Goal: Task Accomplishment & Management: Check status

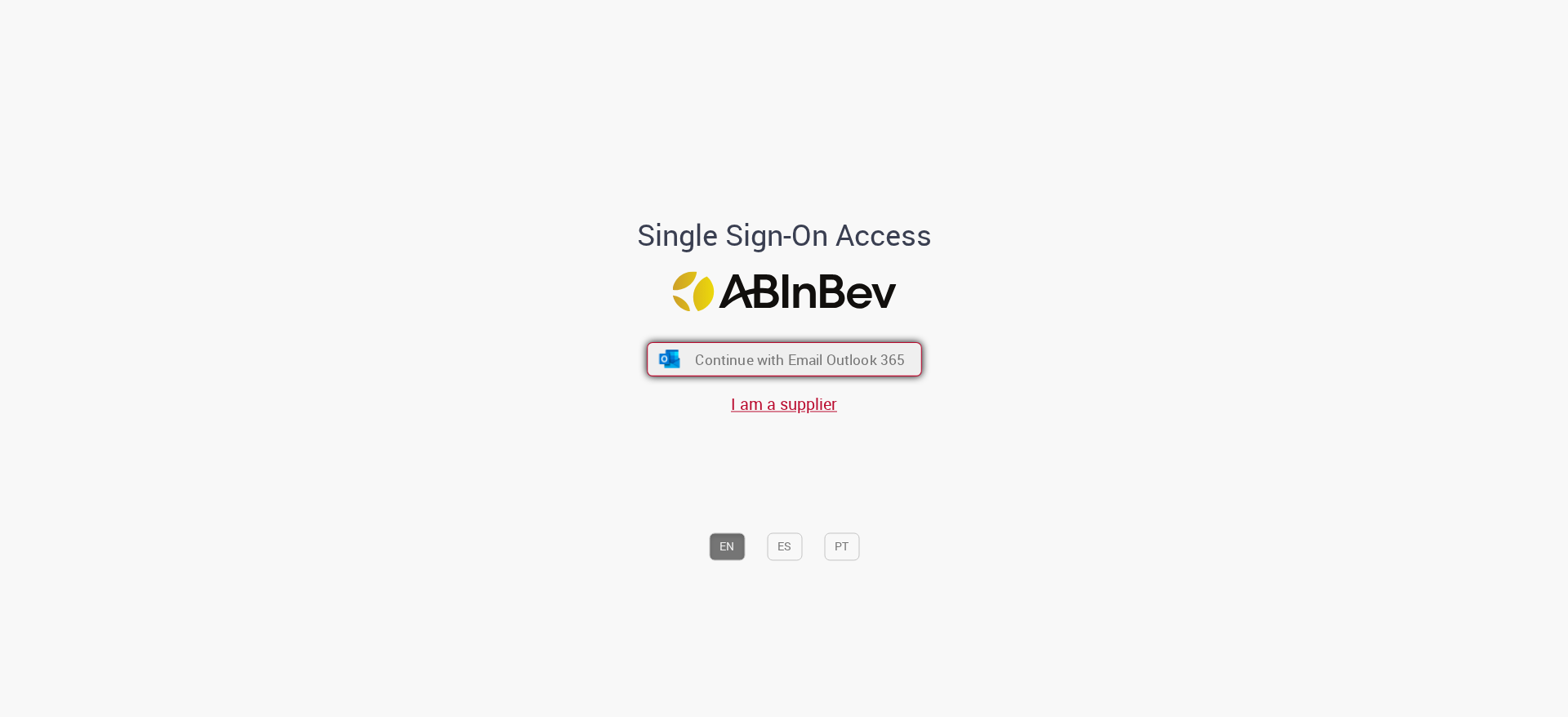
click at [753, 358] on span "Continue with Email Outlook 365" at bounding box center [799, 360] width 210 height 19
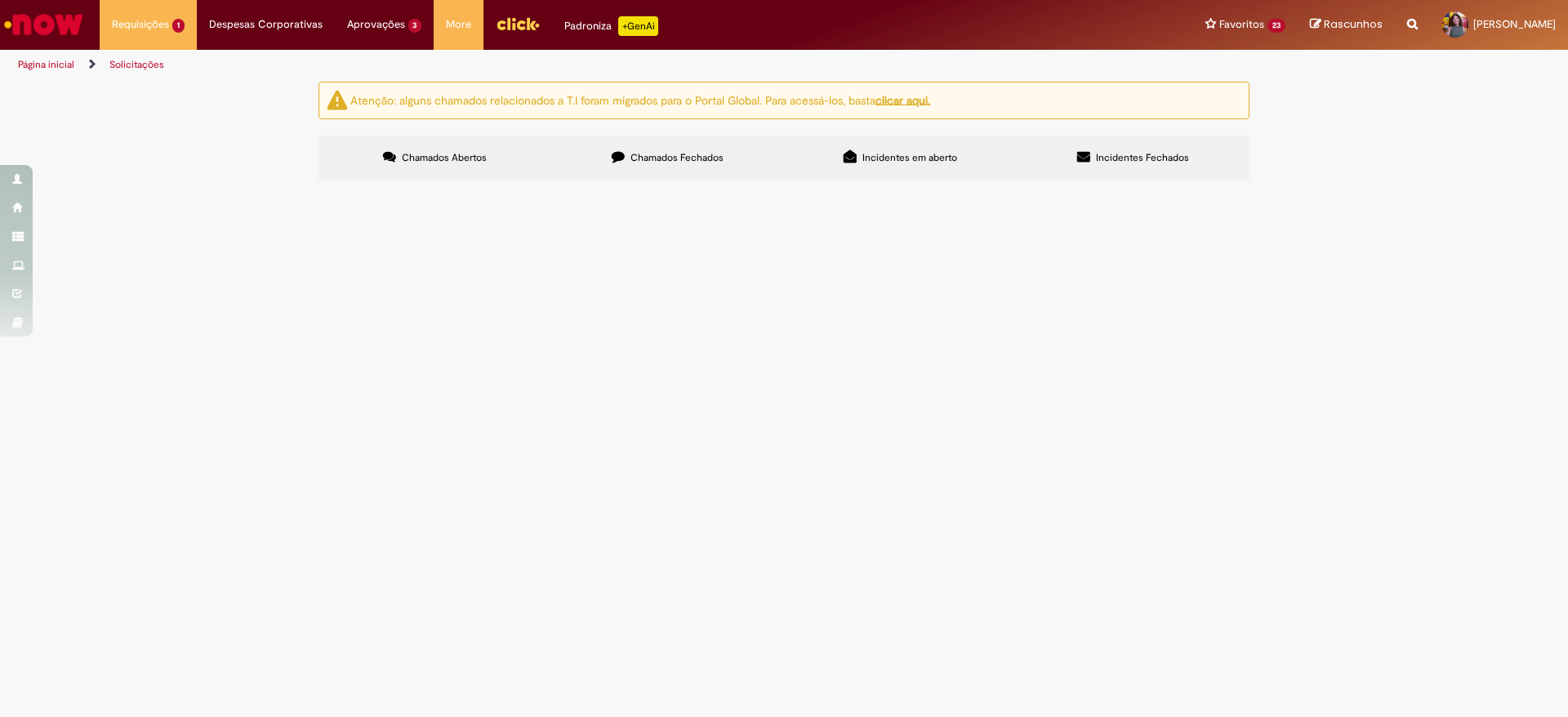
click at [0, 0] on button at bounding box center [0, 0] width 0 height 0
click at [0, 0] on div "Carregamento de dados..." at bounding box center [0, 0] width 0 height 0
click at [0, 0] on span at bounding box center [0, 0] width 0 height 0
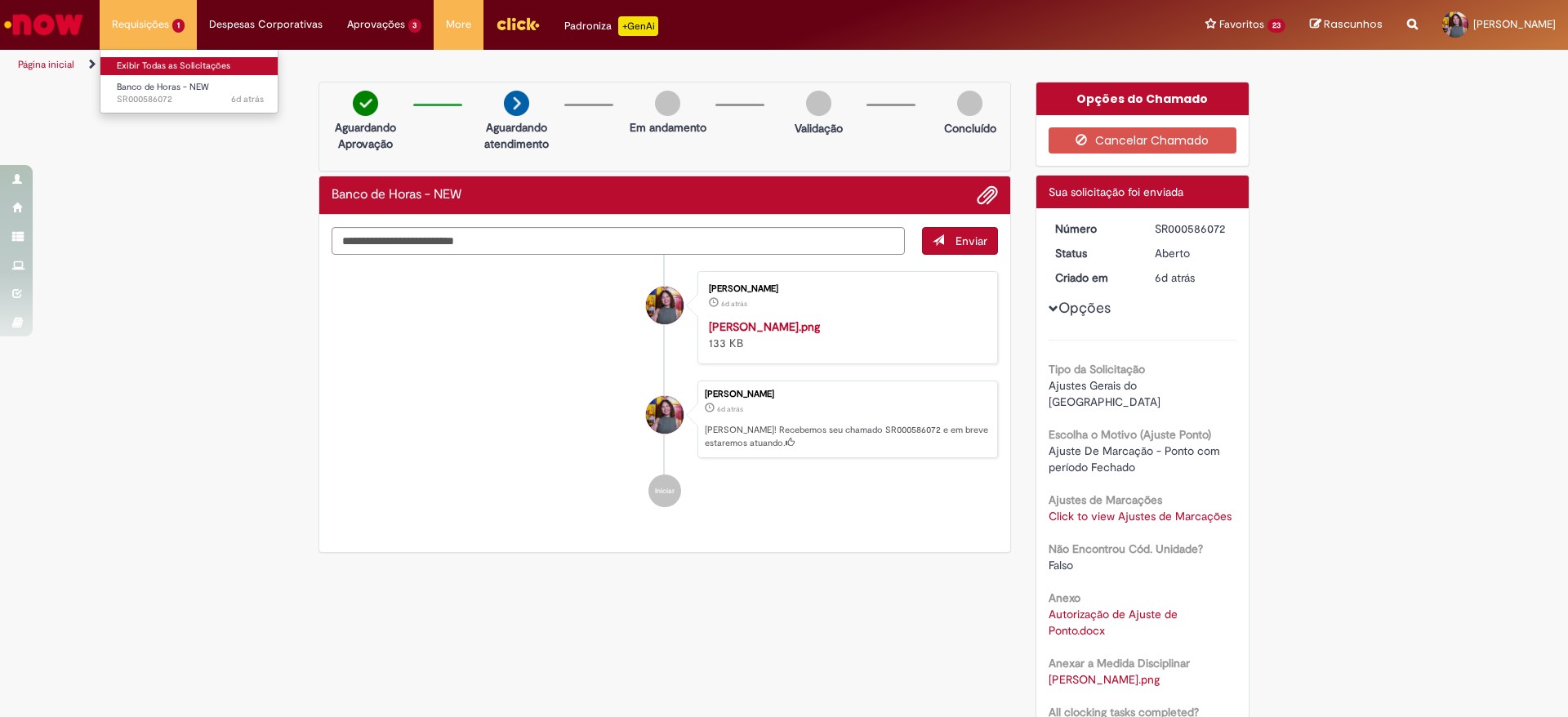
click at [143, 61] on link "Exibir Todas as Solicitações" at bounding box center [190, 66] width 180 height 18
